Goal: Information Seeking & Learning: Learn about a topic

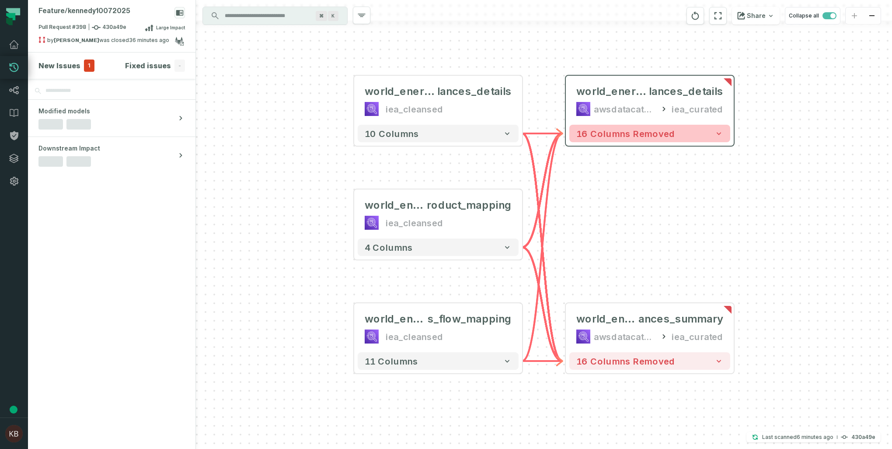
click at [637, 137] on span "16 columns removed" at bounding box center [626, 133] width 99 height 10
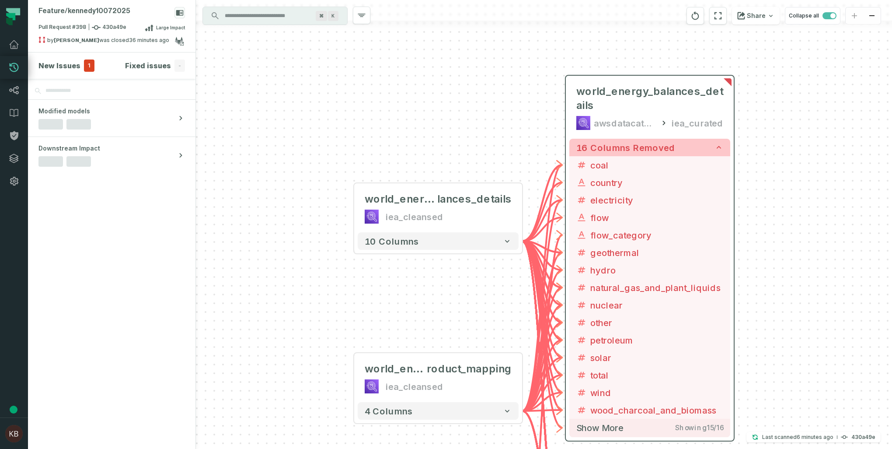
click at [633, 144] on span "16 columns removed" at bounding box center [626, 147] width 99 height 10
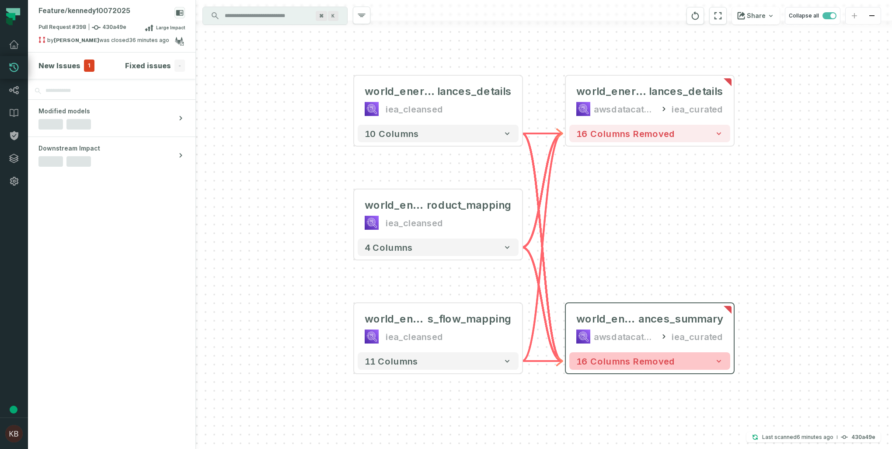
click at [626, 365] on span "16 columns removed" at bounding box center [626, 361] width 99 height 10
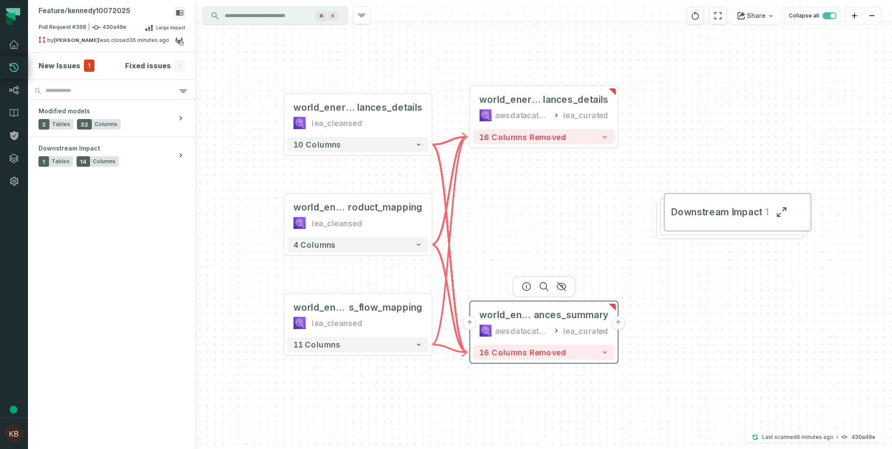
click at [535, 331] on div "awsdatacatalog" at bounding box center [522, 330] width 55 height 12
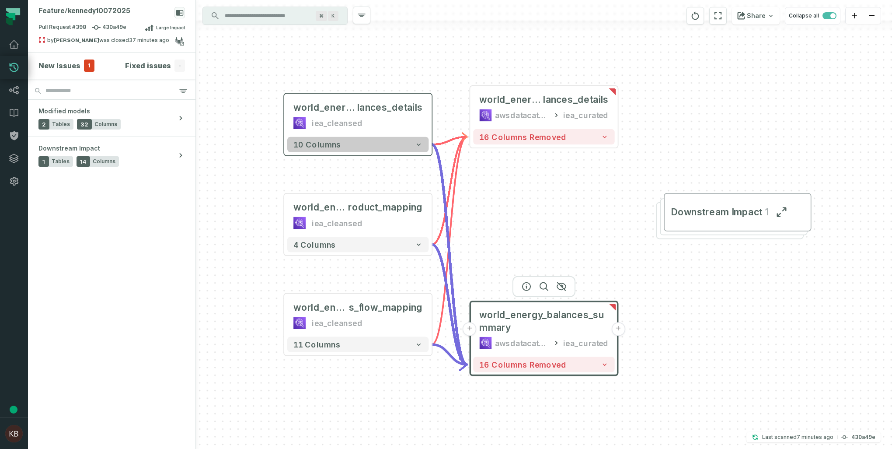
click at [395, 148] on button "10 columns" at bounding box center [357, 144] width 141 height 15
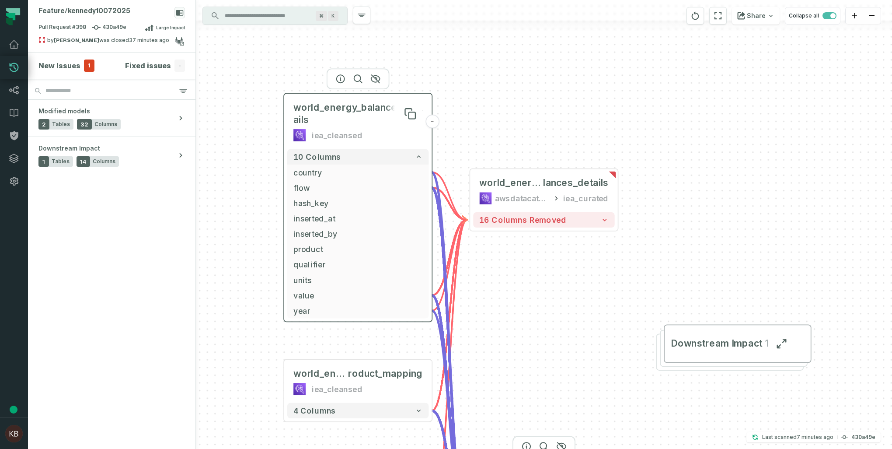
click at [334, 115] on span "world_energy_balances_details" at bounding box center [358, 113] width 129 height 24
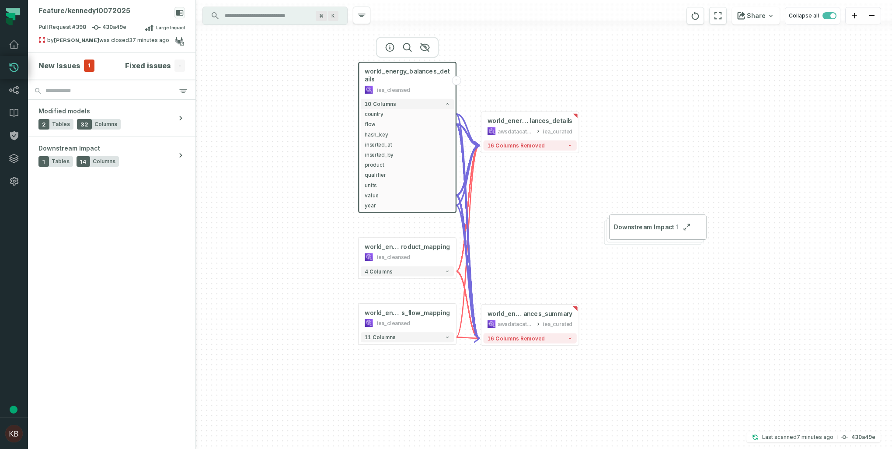
drag, startPoint x: 503, startPoint y: 346, endPoint x: 521, endPoint y: 239, distance: 109.2
click at [521, 239] on div "+ world_energy_ba lances_details awsdatacatalog iea_curated + 16 columns remove…" at bounding box center [544, 224] width 696 height 449
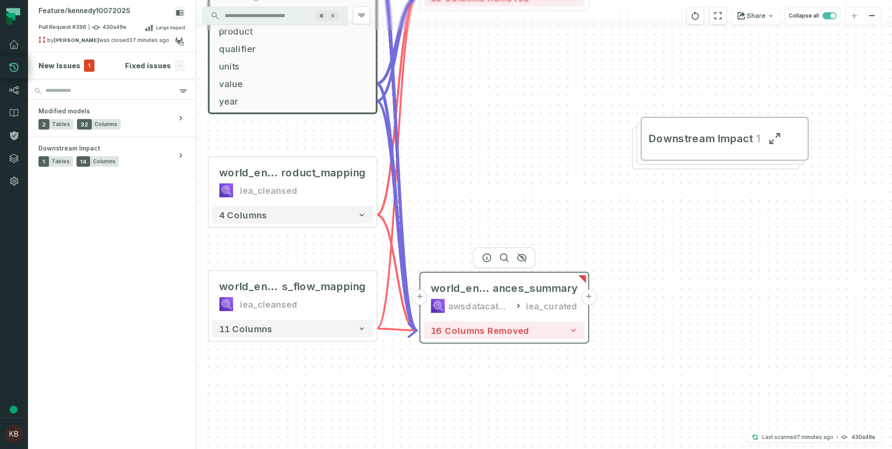
click at [520, 307] on icon at bounding box center [519, 306] width 3 height 4
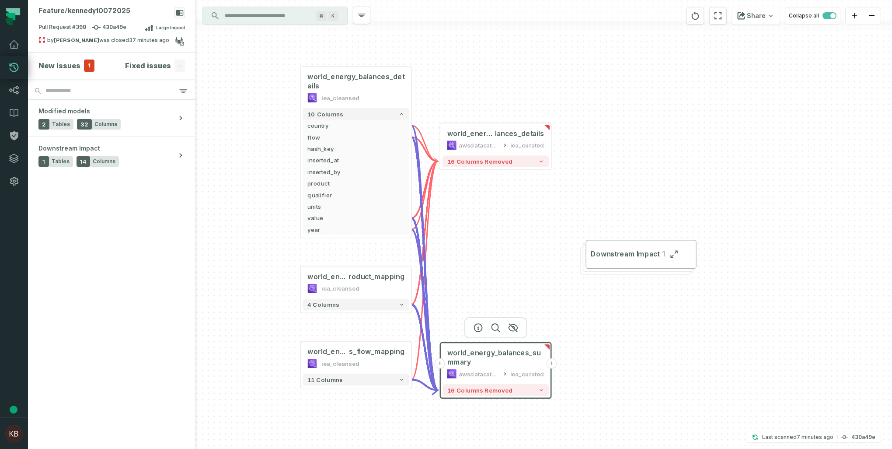
drag, startPoint x: 684, startPoint y: 269, endPoint x: 704, endPoint y: 322, distance: 56.4
click at [704, 322] on div "+ world_energy_ba lances_details awsdatacatalog iea_curated + 16 columns remove…" at bounding box center [544, 224] width 696 height 449
